Goal: Task Accomplishment & Management: Manage account settings

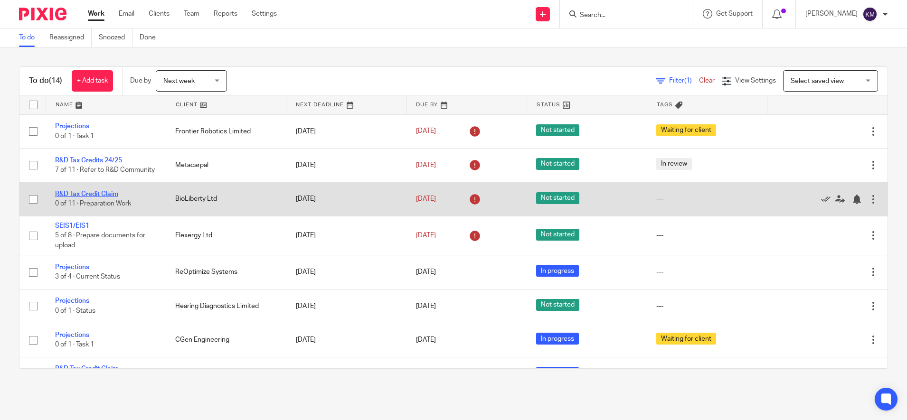
click at [98, 198] on link "R&D Tax Credit Claim" at bounding box center [86, 194] width 63 height 7
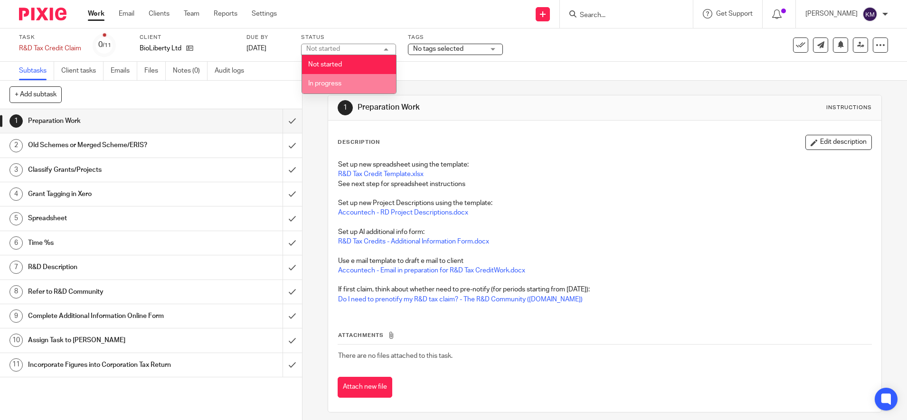
click at [353, 80] on li "In progress" at bounding box center [349, 83] width 94 height 19
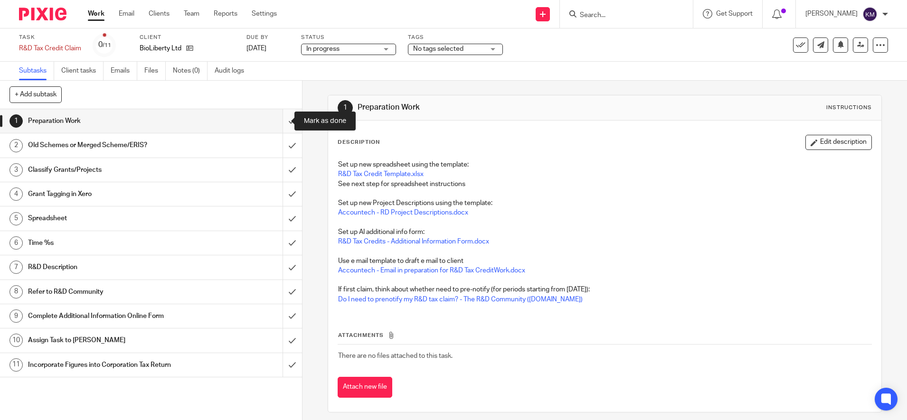
click at [277, 123] on input "submit" at bounding box center [151, 121] width 302 height 24
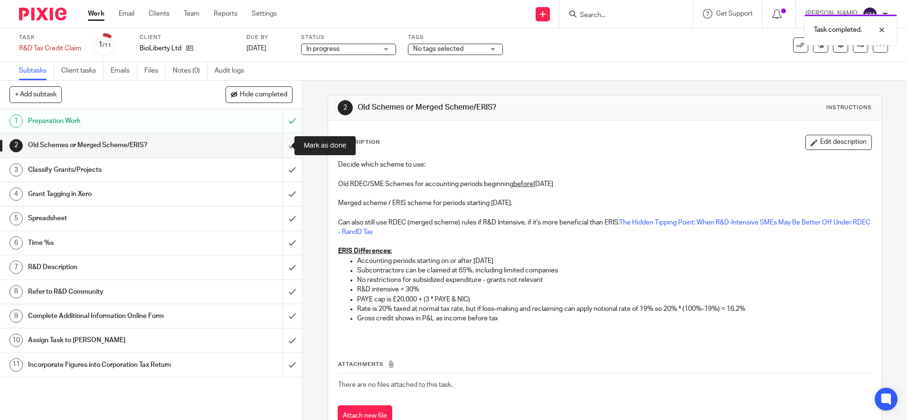
click at [278, 149] on input "submit" at bounding box center [151, 145] width 302 height 24
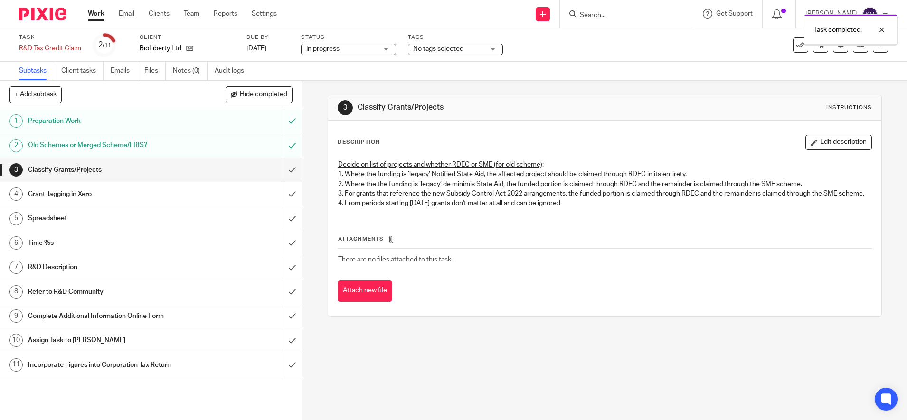
click at [281, 172] on input "submit" at bounding box center [151, 170] width 302 height 24
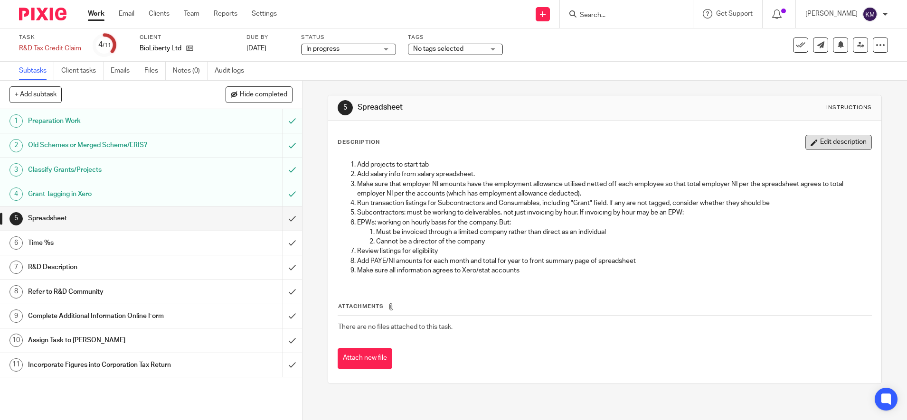
click at [828, 142] on button "Edit description" at bounding box center [839, 142] width 66 height 15
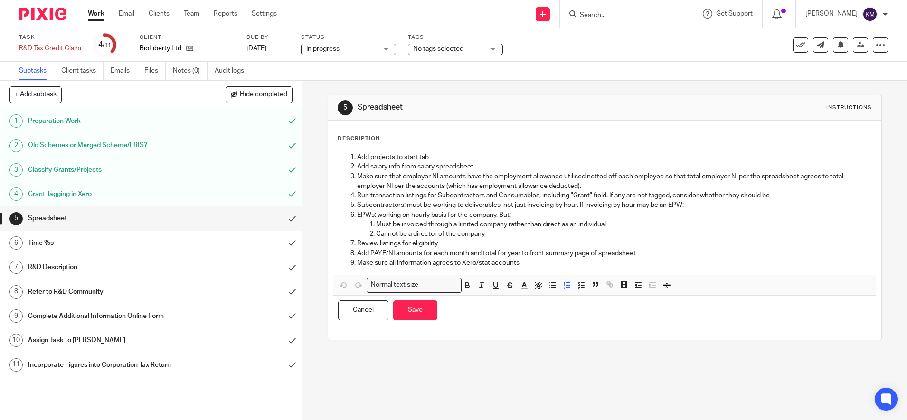
click at [569, 264] on p "Make sure all information agrees to Xero/stat accounts" at bounding box center [614, 262] width 514 height 9
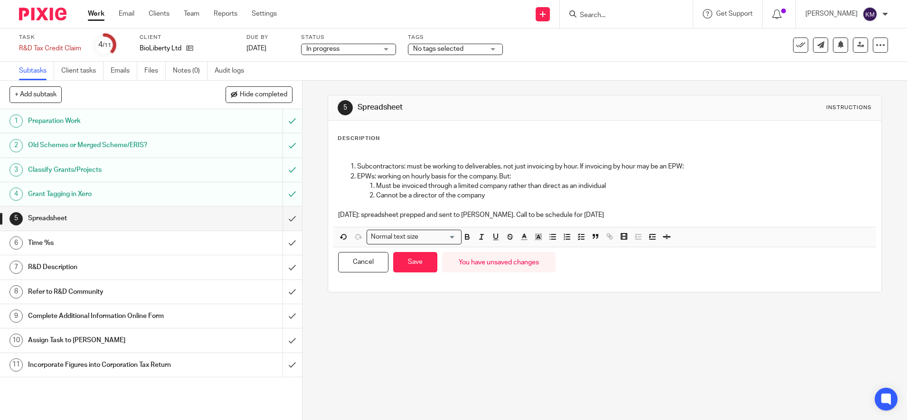
click at [608, 218] on p "[DATE]: spreadsheet prepped and sent to [PERSON_NAME]. Call to be schedule for …" at bounding box center [604, 214] width 533 height 9
click at [563, 240] on icon "button" at bounding box center [567, 237] width 9 height 9
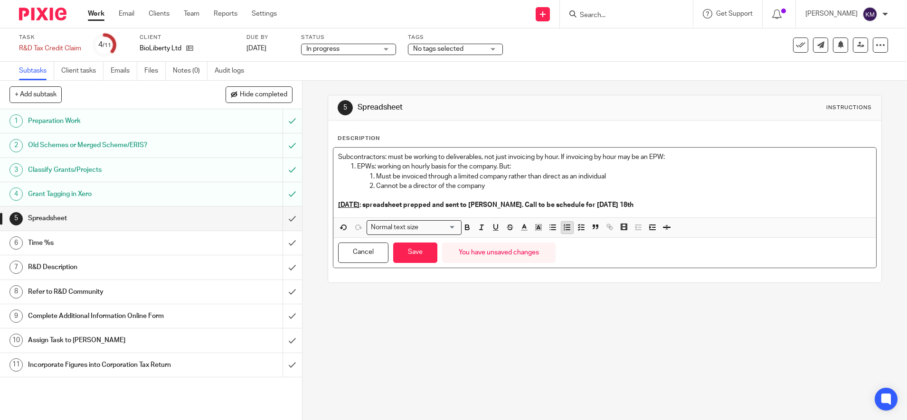
click at [563, 228] on icon "button" at bounding box center [567, 227] width 9 height 9
click at [577, 230] on icon "button" at bounding box center [581, 227] width 9 height 9
click at [549, 229] on icon "button" at bounding box center [553, 227] width 9 height 9
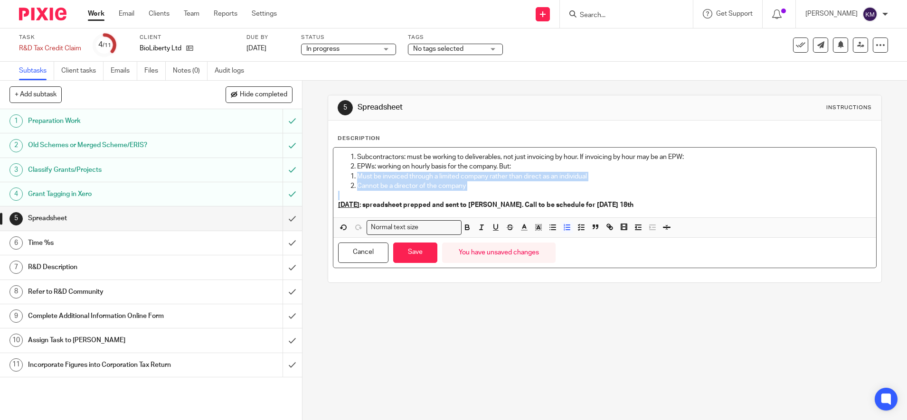
click at [415, 179] on p "Must be invoiced through a limited company rather than direct as an individual" at bounding box center [614, 176] width 514 height 9
click at [361, 188] on p "Cannot be a director of the company" at bounding box center [614, 185] width 514 height 9
click at [412, 249] on button "Save" at bounding box center [415, 253] width 44 height 20
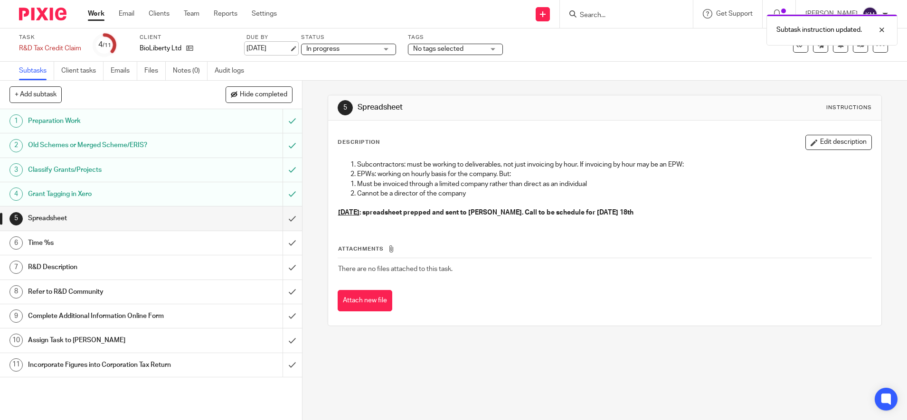
click at [266, 48] on link "[DATE]" at bounding box center [268, 49] width 43 height 10
click at [38, 18] on img at bounding box center [42, 14] width 47 height 13
